Goal: Download file/media

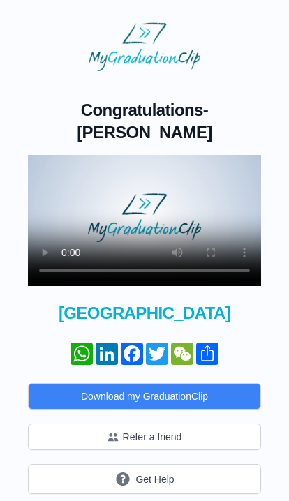
click at [153, 201] on video at bounding box center [144, 220] width 233 height 131
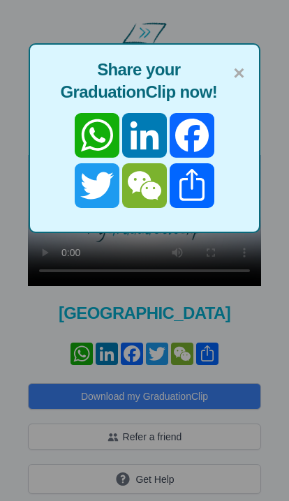
click at [237, 73] on span "×" at bounding box center [238, 73] width 11 height 29
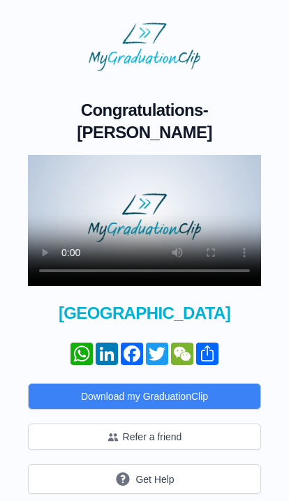
click at [126, 383] on button "Download my GraduationClip" at bounding box center [144, 396] width 233 height 26
click at [139, 188] on video at bounding box center [144, 220] width 233 height 131
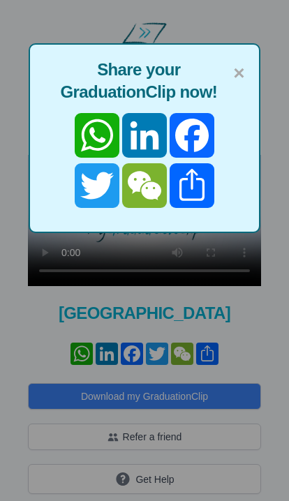
click at [241, 70] on span "×" at bounding box center [238, 73] width 11 height 29
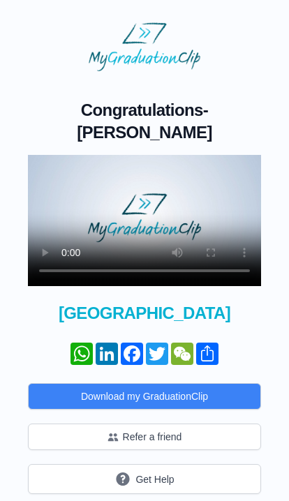
click at [146, 199] on video at bounding box center [144, 220] width 233 height 131
